Goal: Transaction & Acquisition: Book appointment/travel/reservation

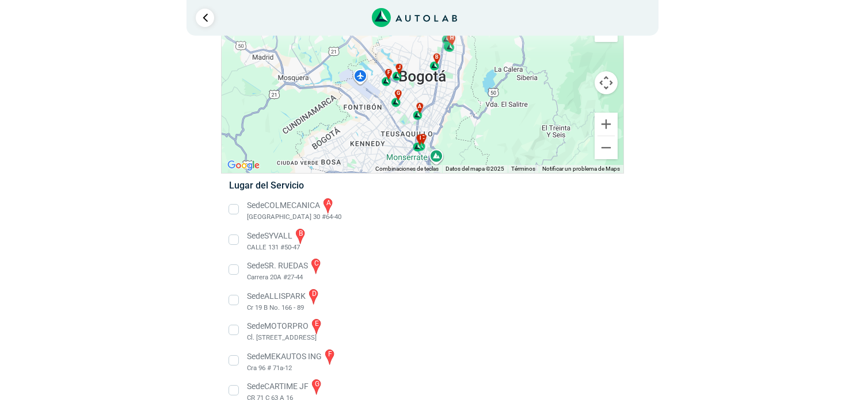
scroll to position [62, 0]
click at [232, 215] on li "Sede COLMECANICA a [GEOGRAPHIC_DATA] 30 #64-40" at bounding box center [421, 209] width 403 height 26
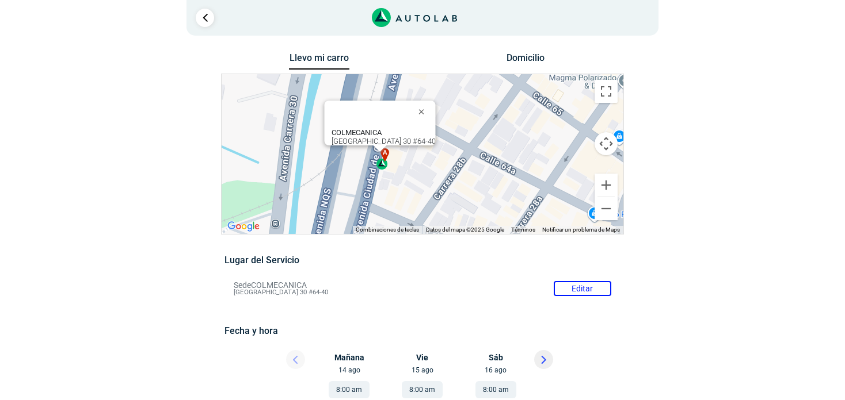
drag, startPoint x: 425, startPoint y: 181, endPoint x: 386, endPoint y: 162, distance: 43.5
click at [386, 162] on div "a" at bounding box center [382, 159] width 13 height 22
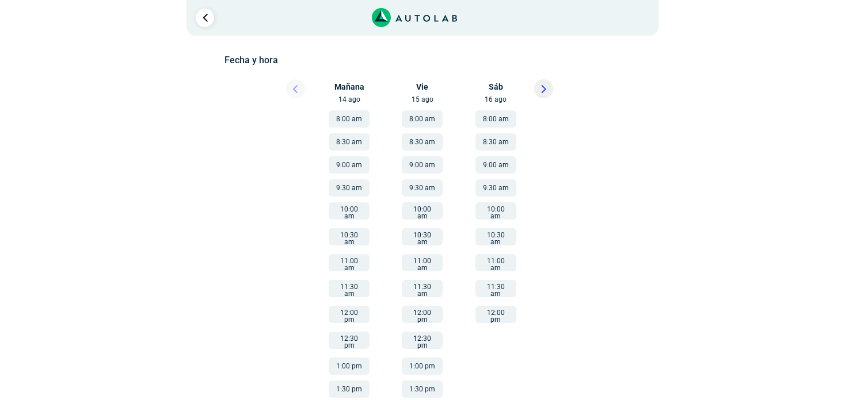
scroll to position [168, 0]
click at [350, 380] on button "1:30 pm" at bounding box center [349, 388] width 41 height 17
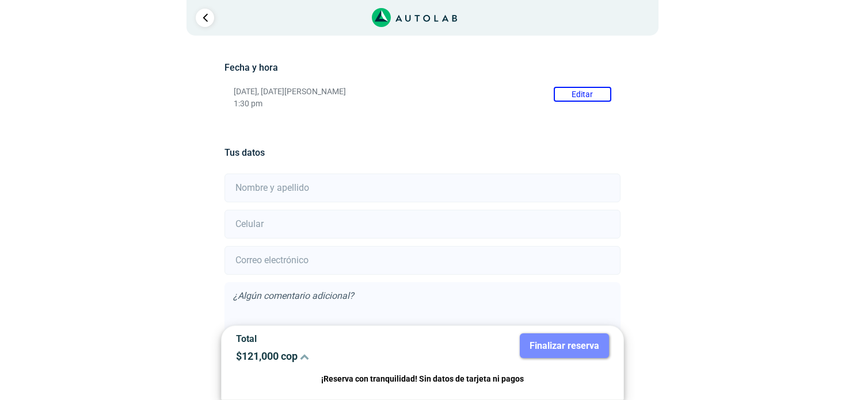
scroll to position [161, 0]
click at [289, 178] on input "text" at bounding box center [421, 187] width 395 height 29
type input "[PERSON_NAME]"
type input "3017818899"
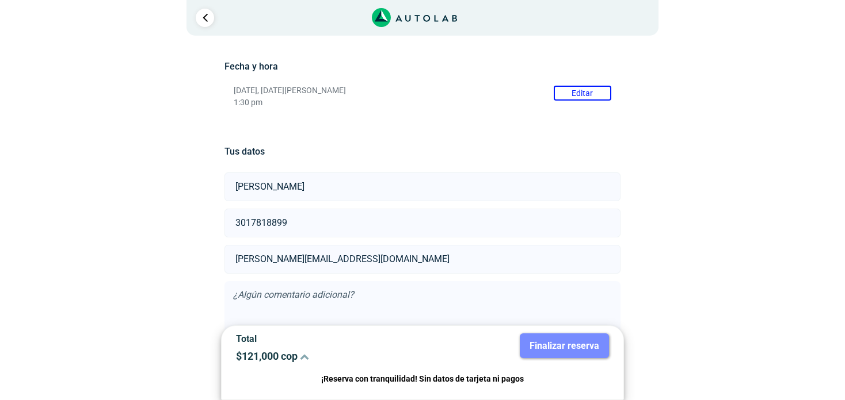
scroll to position [224, 0]
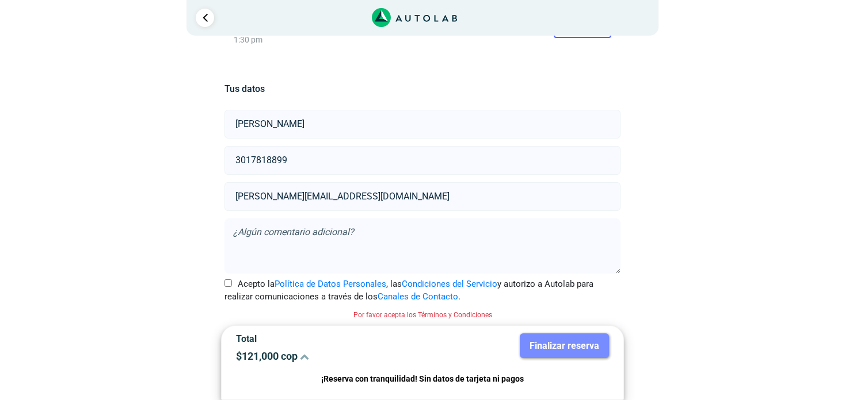
type input "[PERSON_NAME][EMAIL_ADDRESS][DOMAIN_NAME]"
click at [229, 280] on input "Acepto la Política de Datos Personales , las Condiciones del Servicio y autoriz…" at bounding box center [227, 283] width 7 height 7
checkbox input "true"
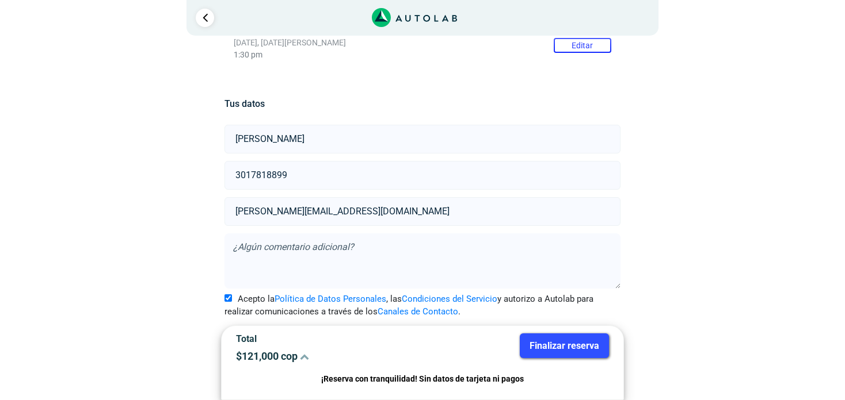
click at [543, 342] on button "Finalizar reserva" at bounding box center [564, 346] width 89 height 25
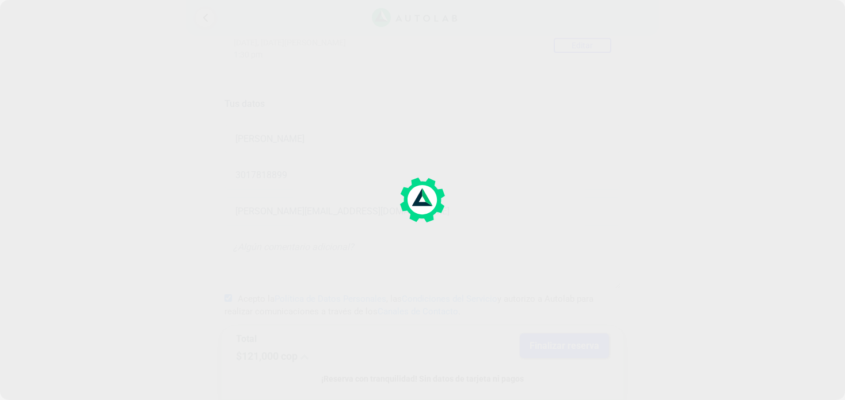
scroll to position [0, 0]
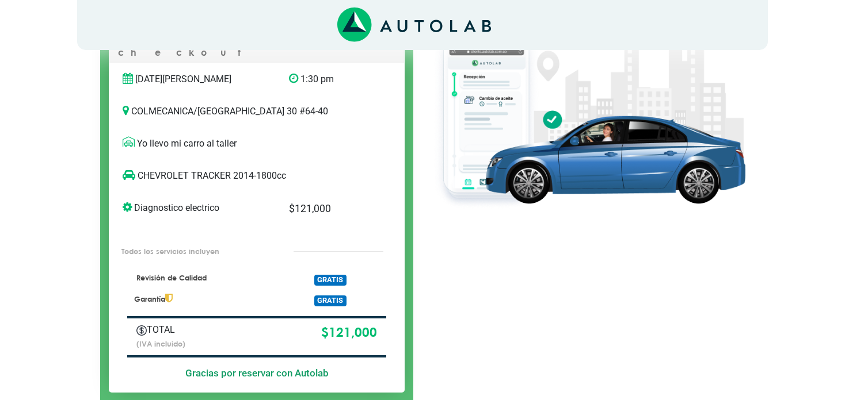
scroll to position [146, 0]
